Goal: Obtain resource: Obtain resource

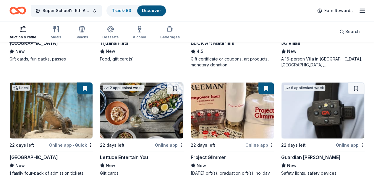
scroll to position [1542, 0]
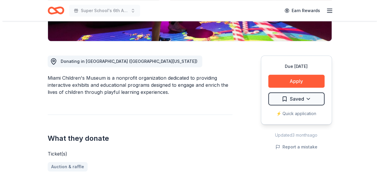
scroll to position [148, 0]
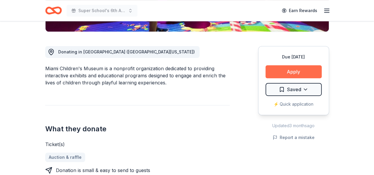
click at [296, 69] on button "Apply" at bounding box center [294, 71] width 56 height 13
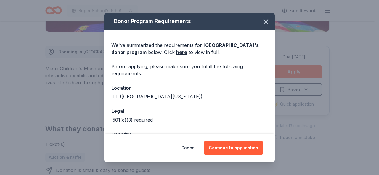
click at [241, 161] on div "Cancel Continue to application" at bounding box center [189, 148] width 170 height 28
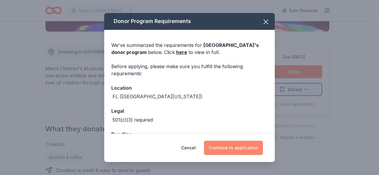
click at [238, 146] on button "Continue to application" at bounding box center [233, 148] width 59 height 14
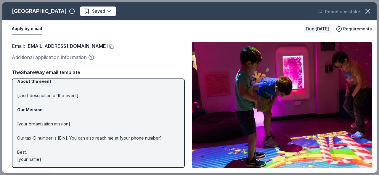
scroll to position [0, 0]
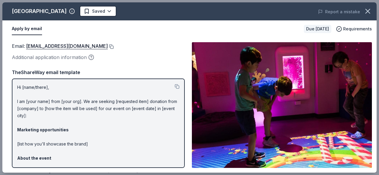
click at [114, 45] on button at bounding box center [111, 46] width 6 height 5
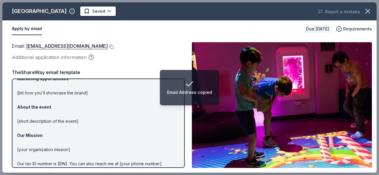
scroll to position [18, 0]
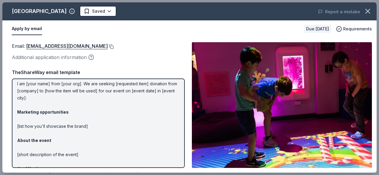
click at [114, 47] on button at bounding box center [111, 46] width 6 height 5
